Goal: Task Accomplishment & Management: Complete application form

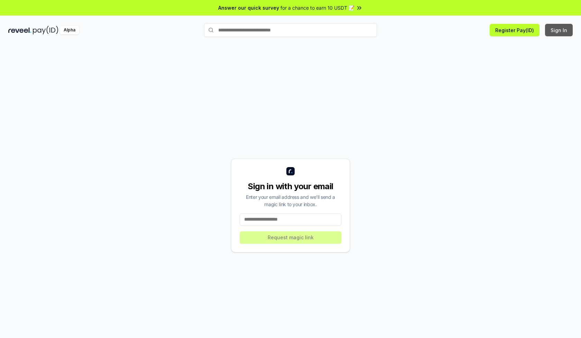
click at [559, 30] on button "Sign In" at bounding box center [559, 30] width 28 height 12
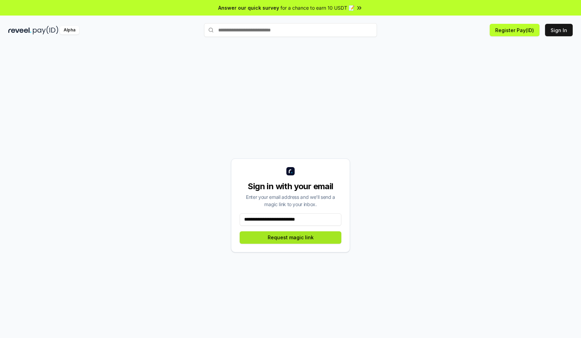
type input "**********"
click at [290, 237] on button "Request magic link" at bounding box center [291, 238] width 102 height 12
